Goal: Information Seeking & Learning: Understand process/instructions

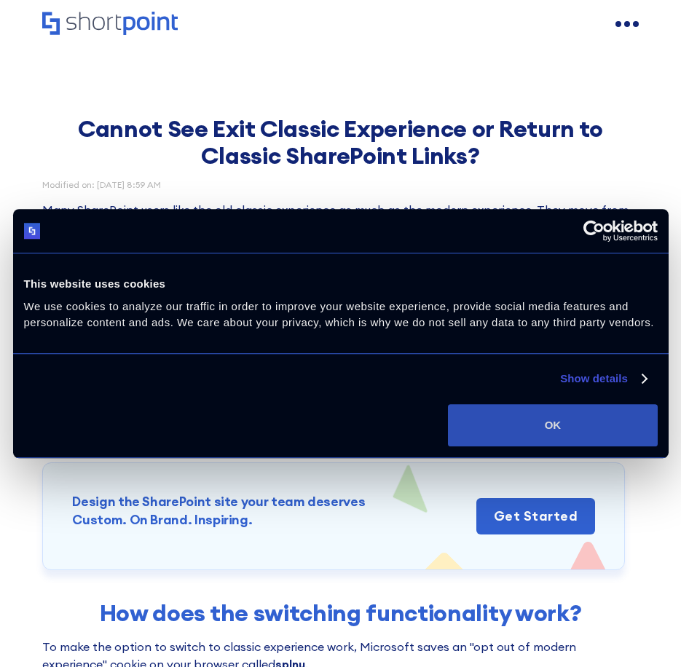
click at [559, 420] on button "OK" at bounding box center [552, 425] width 209 height 42
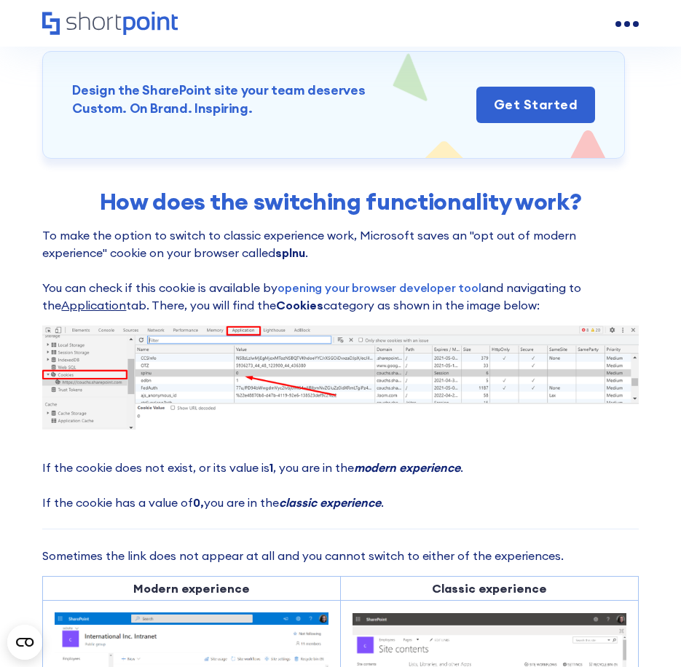
scroll to position [437, 0]
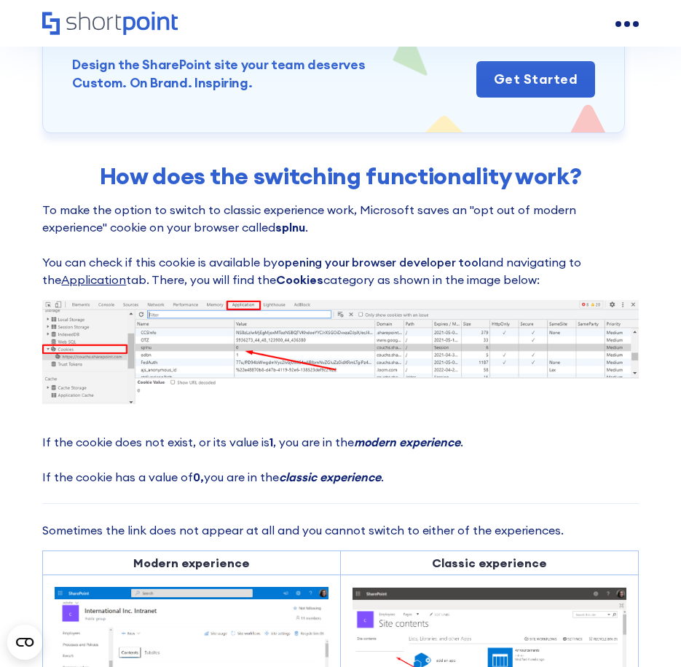
drag, startPoint x: 1, startPoint y: 63, endPoint x: 342, endPoint y: 261, distance: 394.6
click at [342, 261] on link "opening your browser developer tool" at bounding box center [379, 262] width 203 height 15
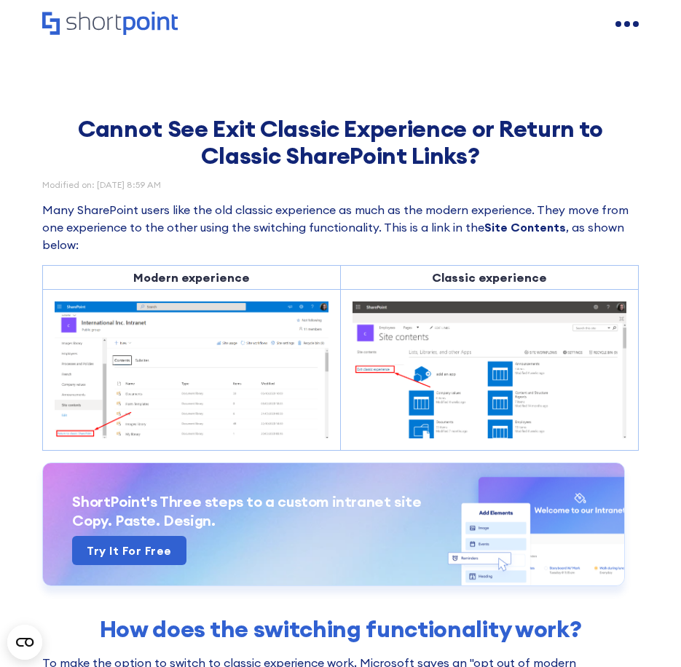
click at [517, 227] on strong "Site Contents" at bounding box center [525, 227] width 82 height 15
click at [249, 347] on img at bounding box center [192, 370] width 274 height 136
click at [255, 345] on img at bounding box center [192, 370] width 274 height 136
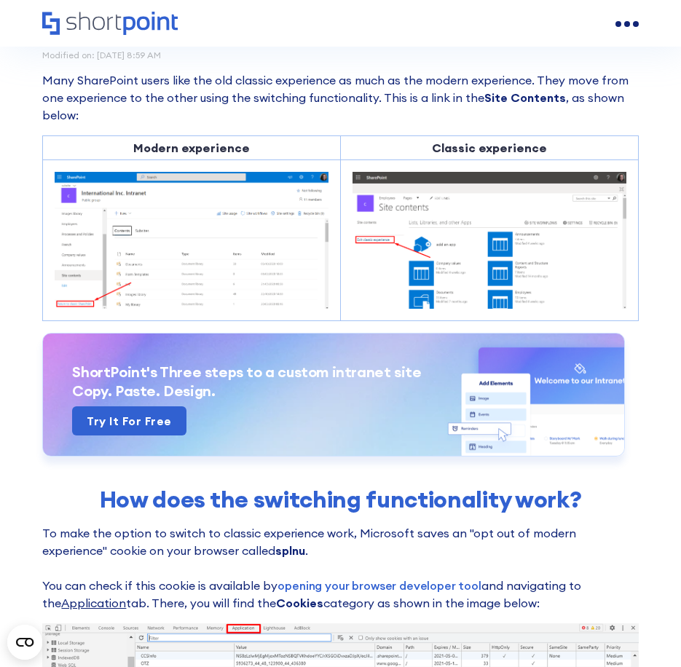
scroll to position [146, 0]
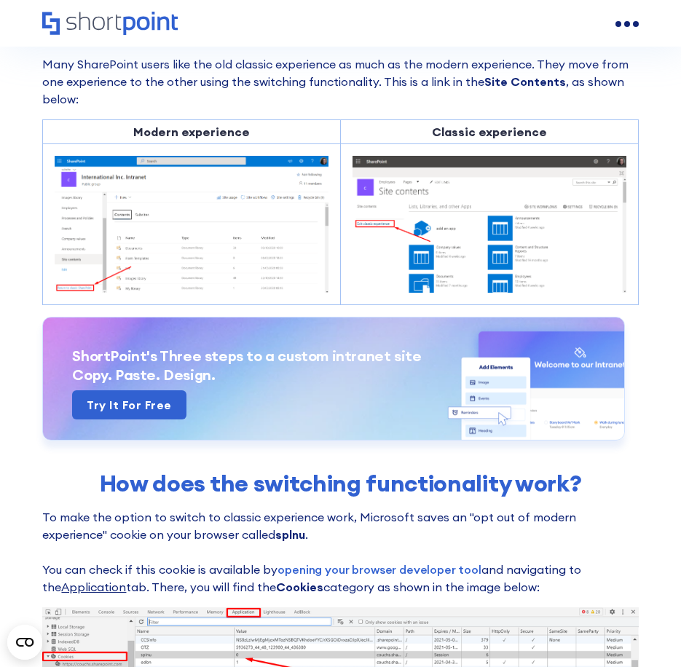
drag, startPoint x: 594, startPoint y: 0, endPoint x: 288, endPoint y: 265, distance: 404.8
click at [288, 265] on img at bounding box center [192, 224] width 274 height 136
click at [288, 264] on img at bounding box center [192, 224] width 274 height 136
click at [424, 235] on img at bounding box center [490, 224] width 274 height 136
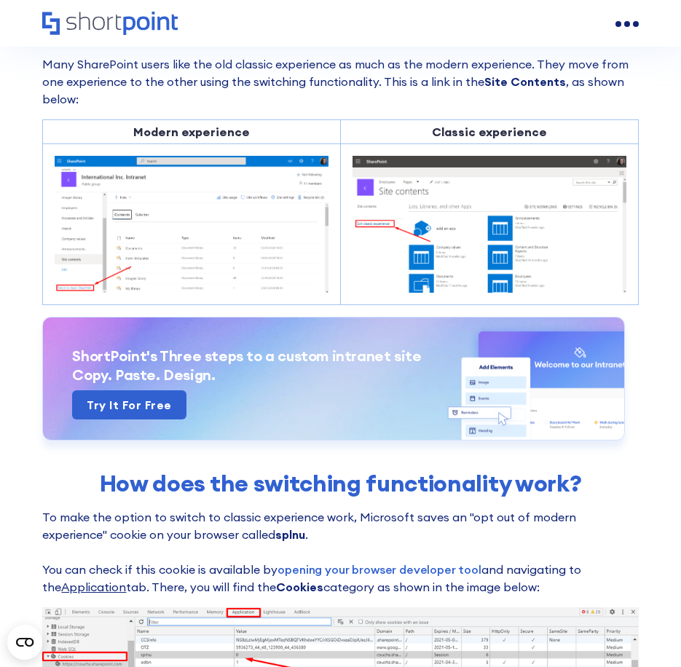
click at [424, 235] on img at bounding box center [490, 224] width 274 height 136
drag, startPoint x: 424, startPoint y: 235, endPoint x: 299, endPoint y: 253, distance: 126.6
click at [299, 253] on img at bounding box center [192, 224] width 274 height 136
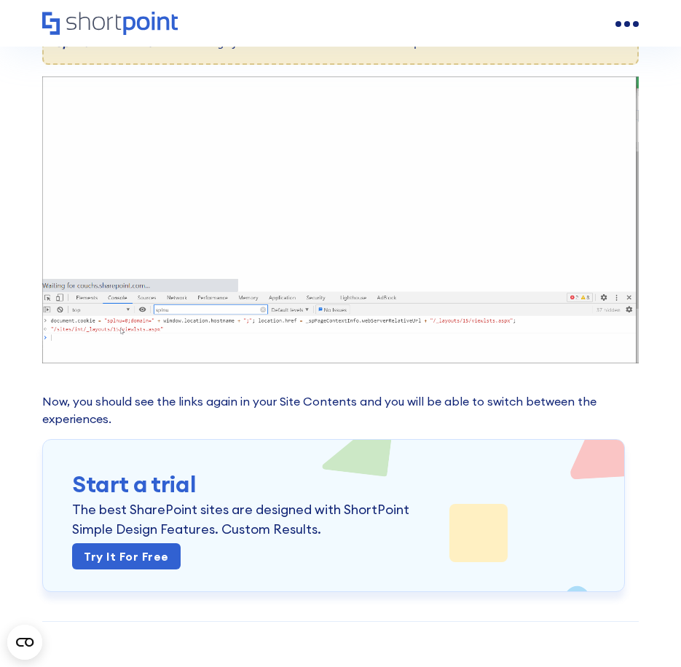
scroll to position [1311, 0]
